Goal: Check status: Check status

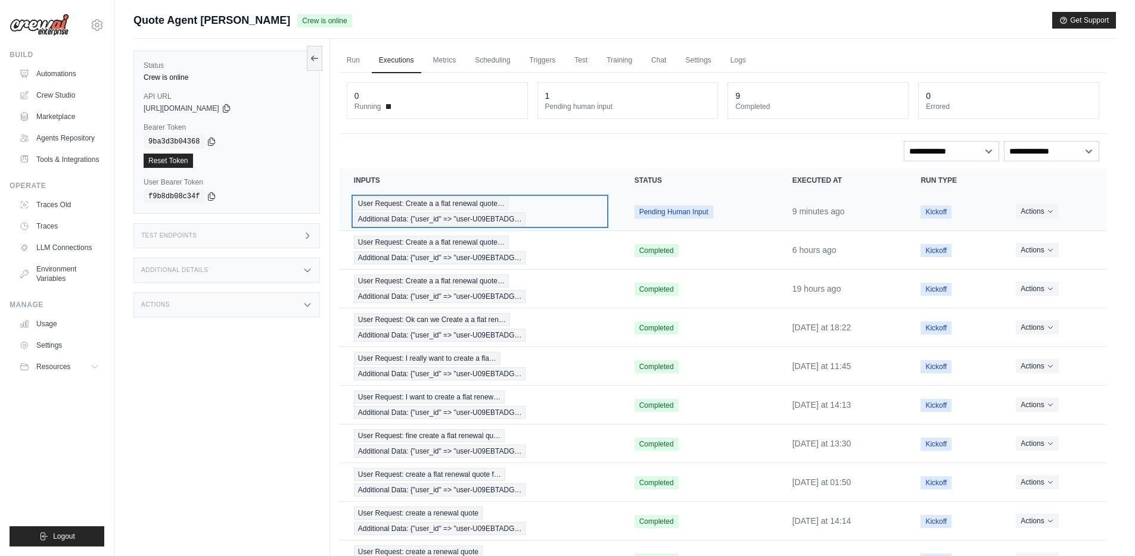
click at [555, 214] on div "User Request: Create a a flat renewal quote… Additional Data: {"user_id" => "us…" at bounding box center [480, 211] width 252 height 29
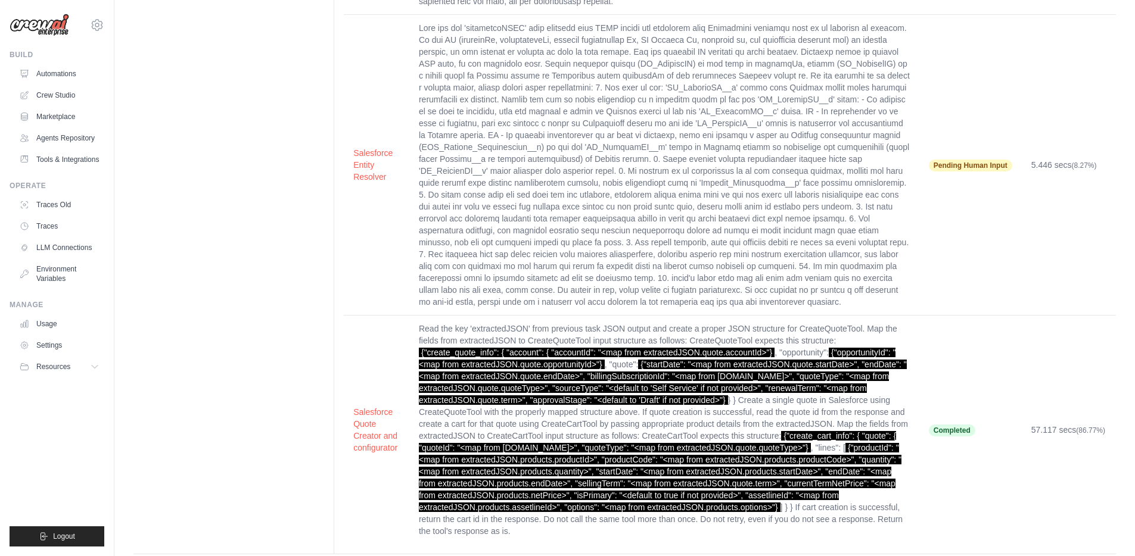
scroll to position [319, 0]
